Goal: Information Seeking & Learning: Learn about a topic

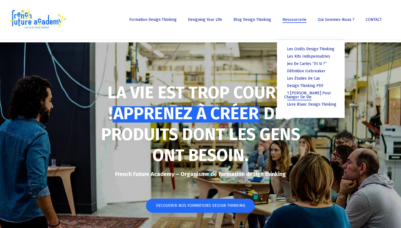
click at [302, 95] on span "1 [PERSON_NAME] pour changer de vie" at bounding box center [307, 95] width 47 height 9
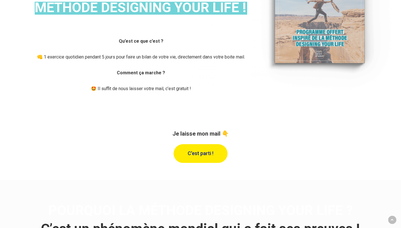
scroll to position [171, 0]
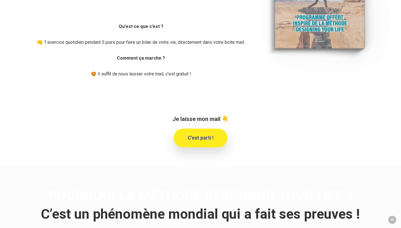
click at [206, 147] on link "C'est parti !" at bounding box center [201, 137] width 54 height 19
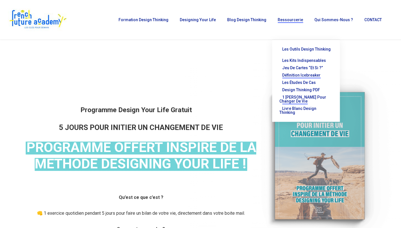
click at [295, 73] on span "Définition Icebreaker" at bounding box center [301, 75] width 38 height 5
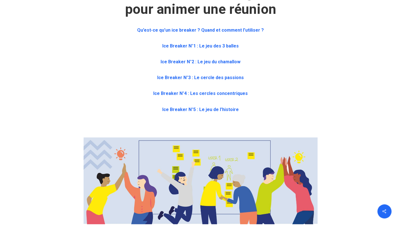
scroll to position [294, 0]
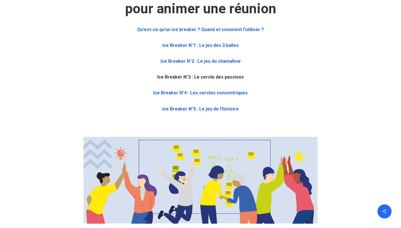
click at [224, 77] on b "Ice Breaker N°3 : Le cercle des passions" at bounding box center [200, 76] width 87 height 5
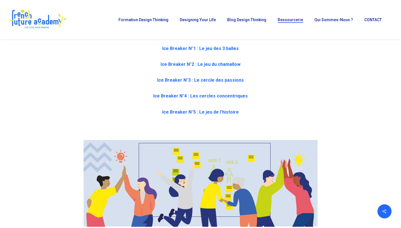
scroll to position [276, 0]
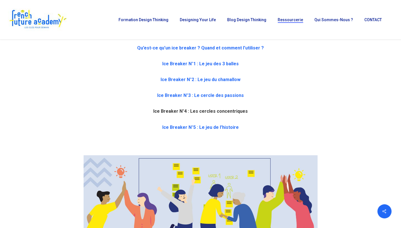
click at [221, 112] on b "Ice Breaker N°4 : Les cercles concentriques" at bounding box center [200, 111] width 95 height 5
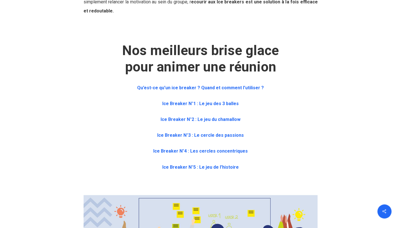
scroll to position [247, 0]
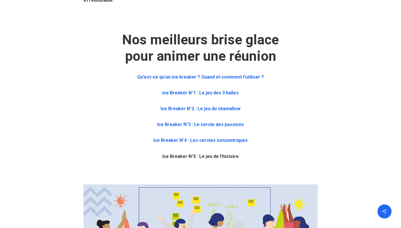
click at [205, 156] on strong "Ice Breaker N°5 : Le jeu de l’histoire" at bounding box center [200, 155] width 76 height 5
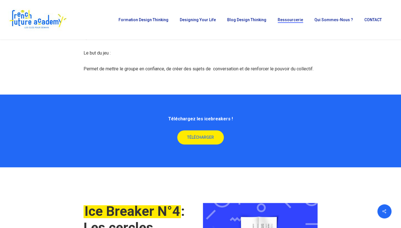
scroll to position [1615, 0]
